Goal: Task Accomplishment & Management: Use online tool/utility

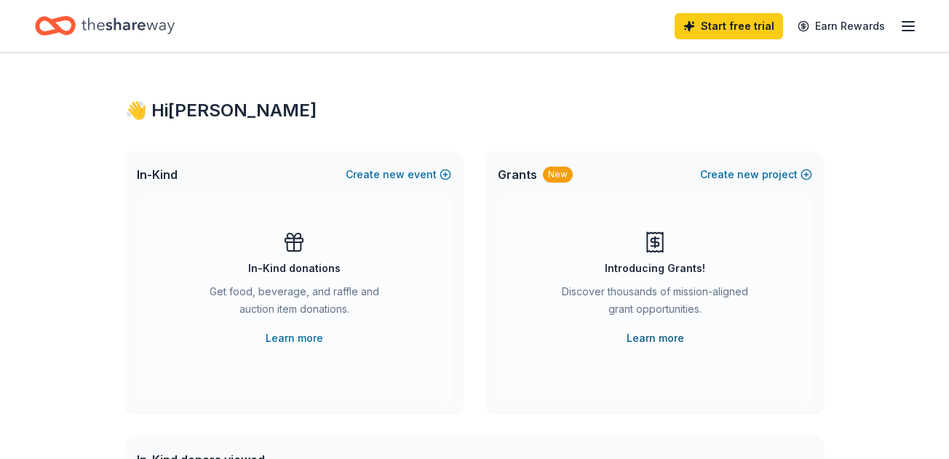
click at [671, 338] on link "Learn more" at bounding box center [654, 338] width 57 height 17
click at [314, 340] on link "Learn more" at bounding box center [294, 338] width 57 height 17
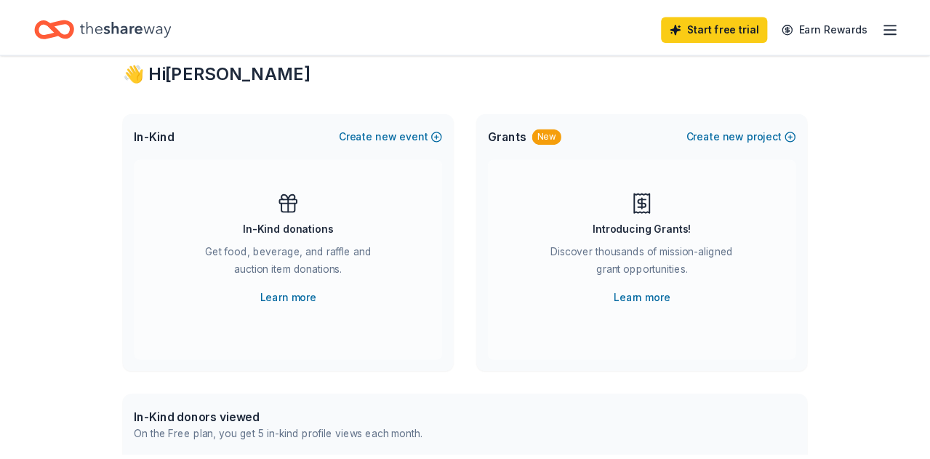
scroll to position [7, 0]
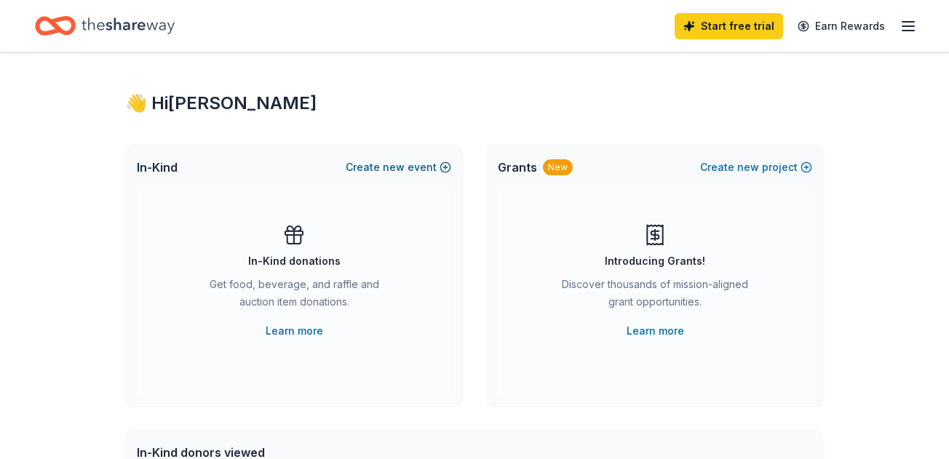
click at [379, 164] on button "Create new event" at bounding box center [398, 167] width 105 height 17
